Goal: Transaction & Acquisition: Purchase product/service

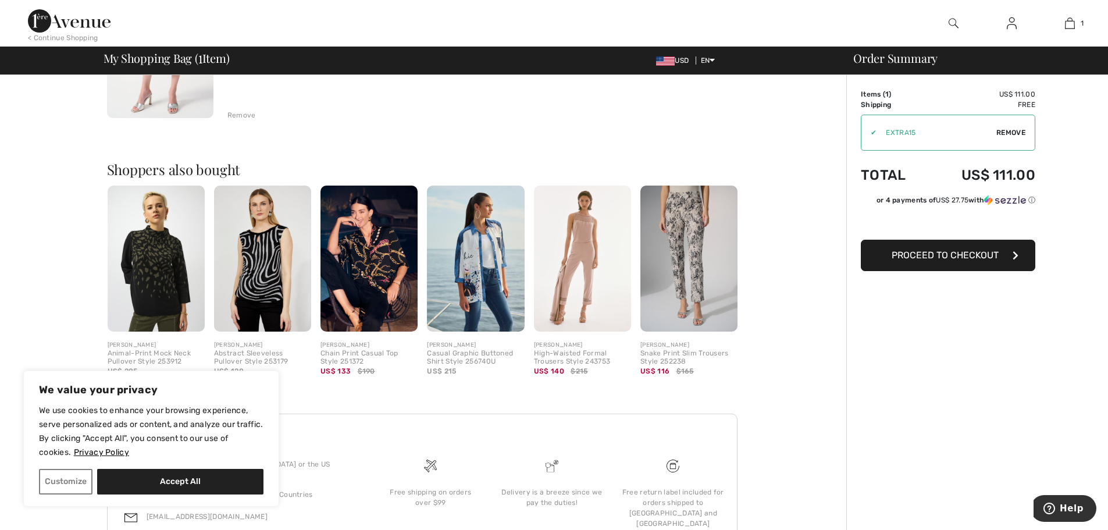
scroll to position [233, 0]
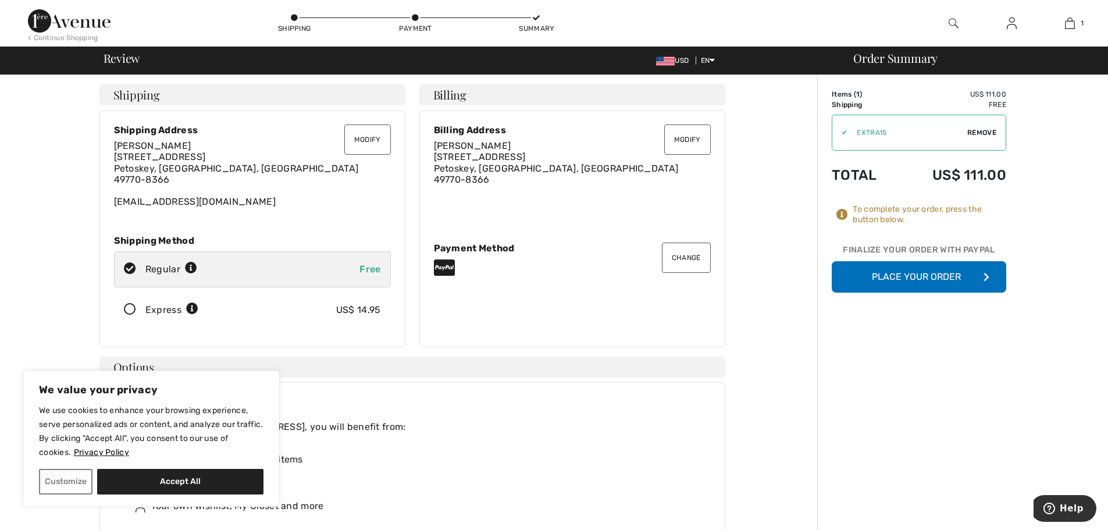
click at [942, 280] on button "Place Your Order" at bounding box center [919, 276] width 175 height 31
